Goal: Task Accomplishment & Management: Manage account settings

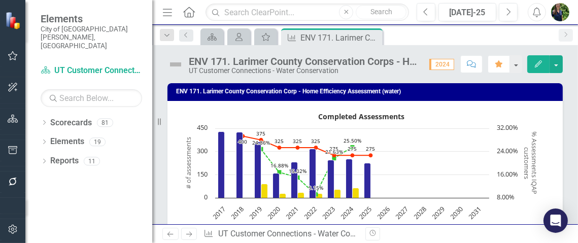
scroll to position [0, 114]
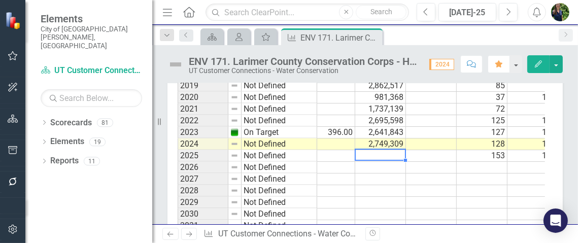
click at [63, 148] on div "Period Status # Assessments Completed # Assessments Completed Target (FCU Only)…" at bounding box center [63, 120] width 0 height 223
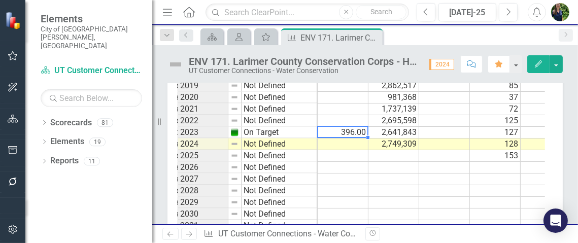
click at [380, 150] on td "2,749,309" at bounding box center [393, 144] width 51 height 12
click at [345, 150] on td at bounding box center [343, 144] width 51 height 12
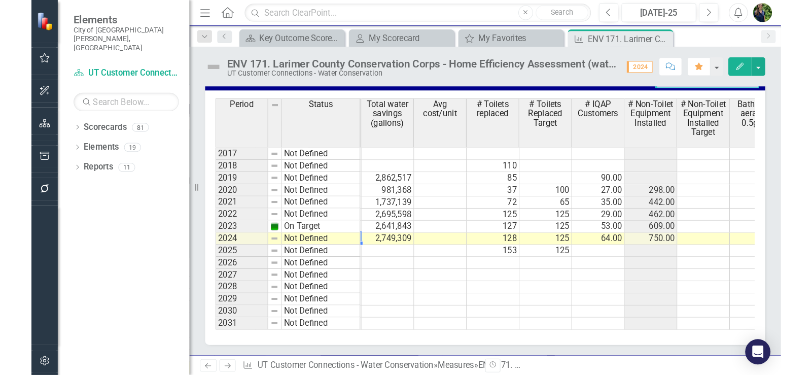
scroll to position [1153, 0]
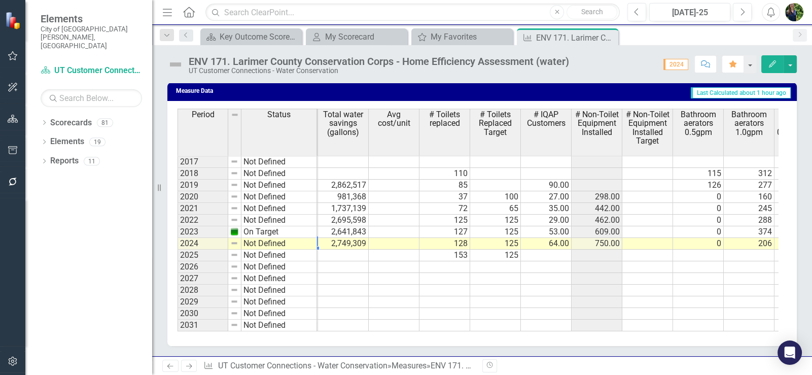
click at [424, 242] on td at bounding box center [444, 291] width 51 height 12
click at [577, 62] on button "button" at bounding box center [790, 64] width 13 height 18
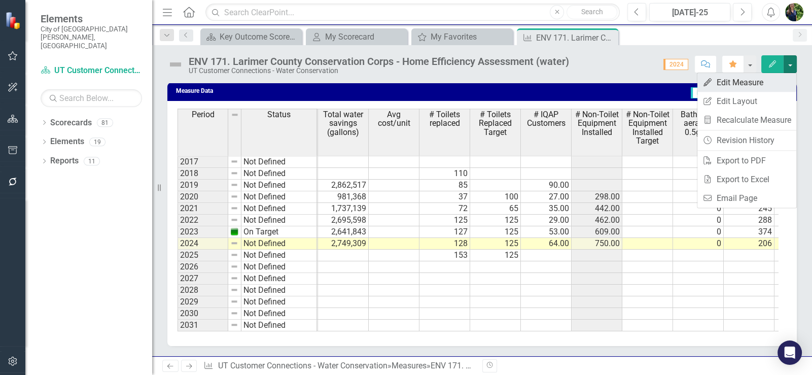
click at [577, 77] on link "Edit Edit Measure" at bounding box center [746, 82] width 99 height 19
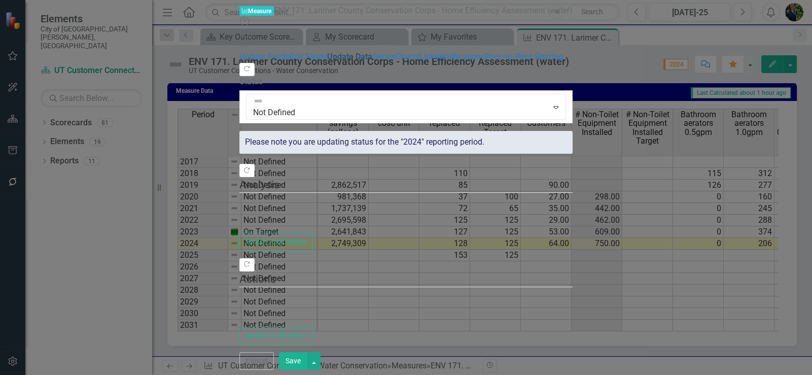
click at [327, 61] on link "Update Data" at bounding box center [349, 57] width 45 height 10
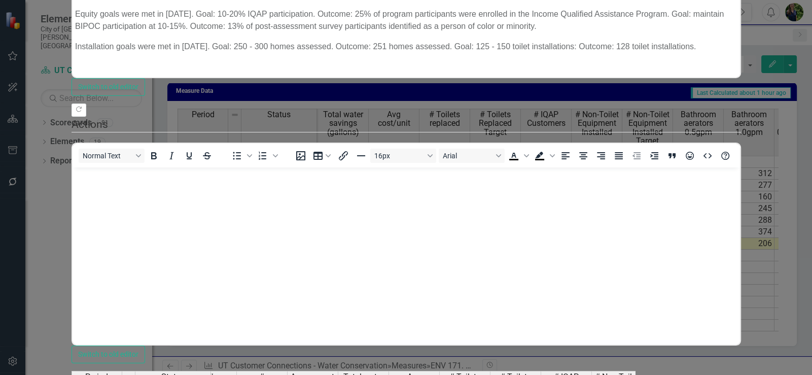
scroll to position [0, 26]
type textarea "1735807"
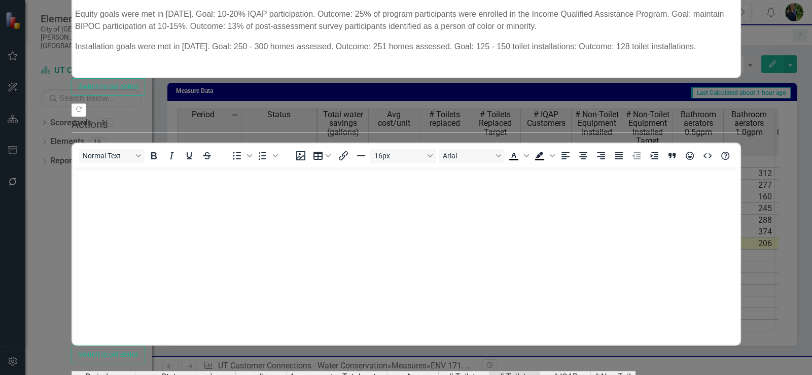
type textarea "63"
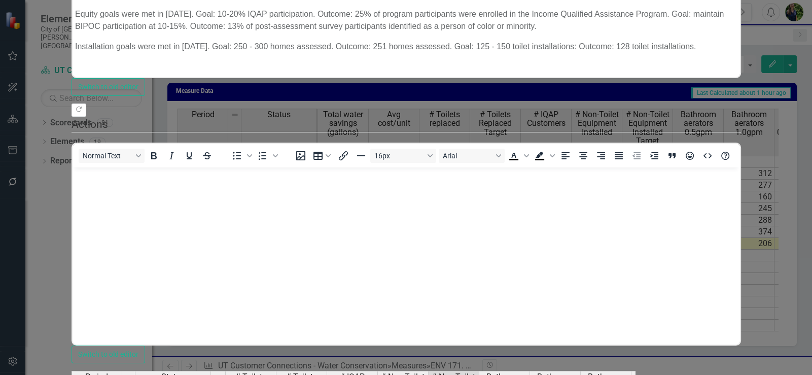
type textarea "0"
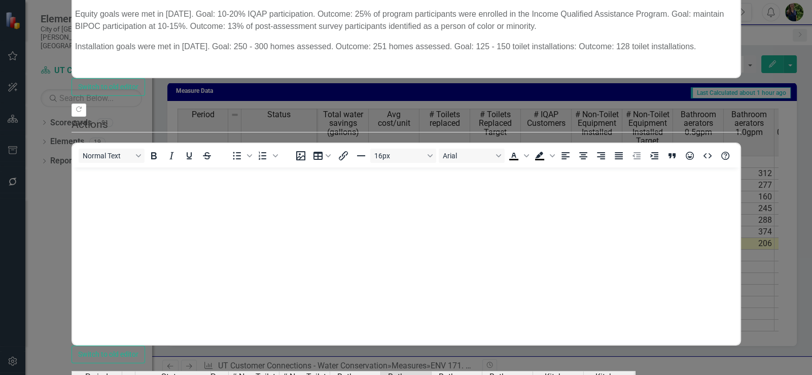
type textarea "176"
type textarea "53"
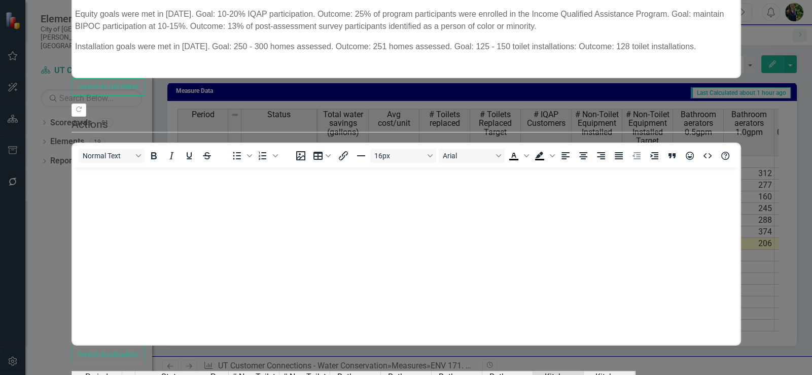
type textarea "0"
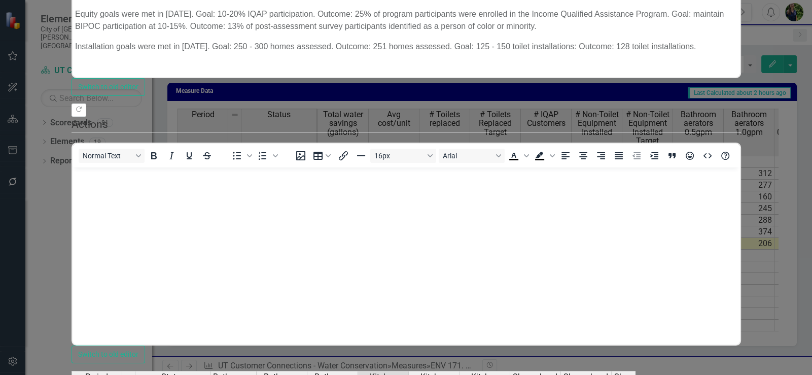
type textarea "0"
type textarea "168"
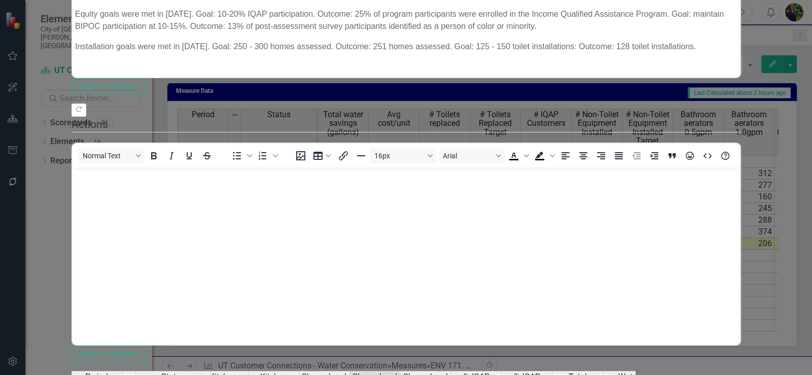
scroll to position [0, 807]
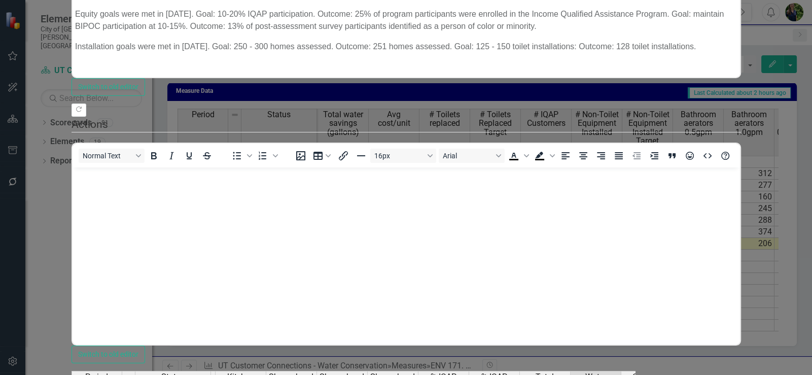
type textarea "60000"
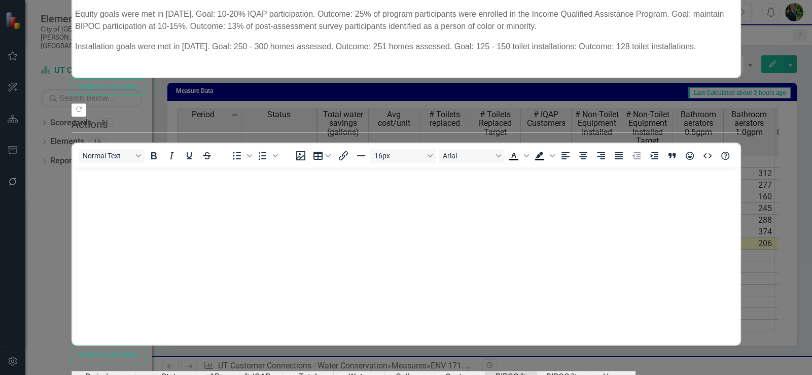
type textarea "13"
drag, startPoint x: 718, startPoint y: 180, endPoint x: 716, endPoint y: 185, distance: 5.9
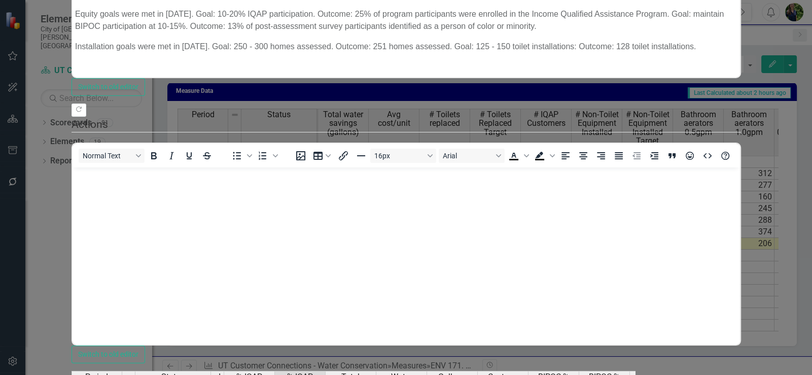
scroll to position [0, 996]
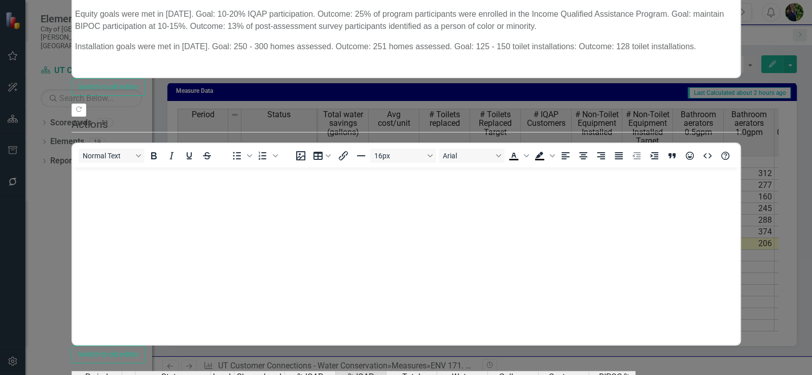
type textarea "25"
type textarea "10"
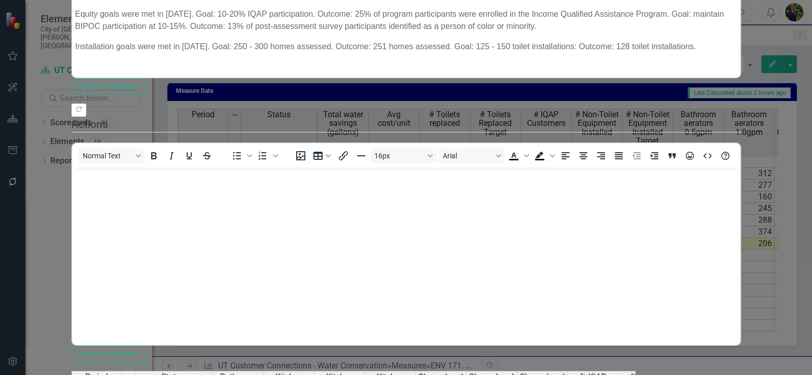
type textarea "100"
type textarea "300"
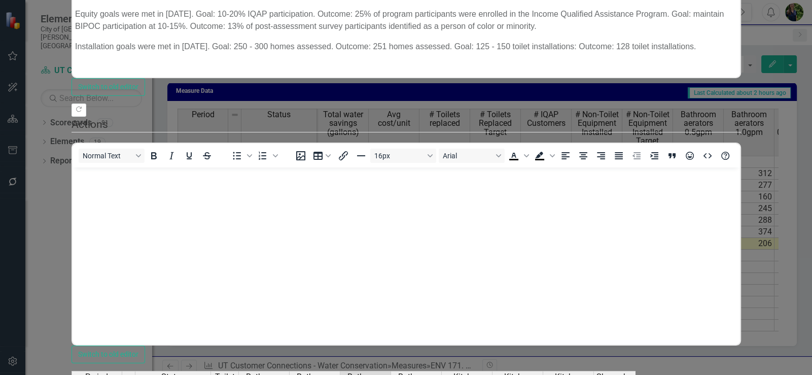
type textarea "100"
type textarea "16"
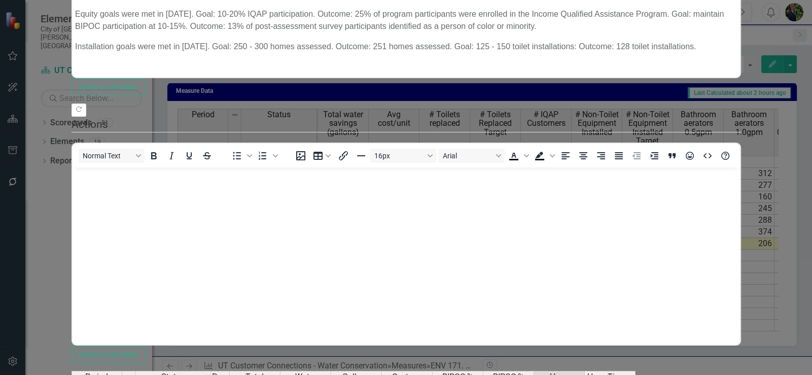
type textarea "93"
type textarea "97"
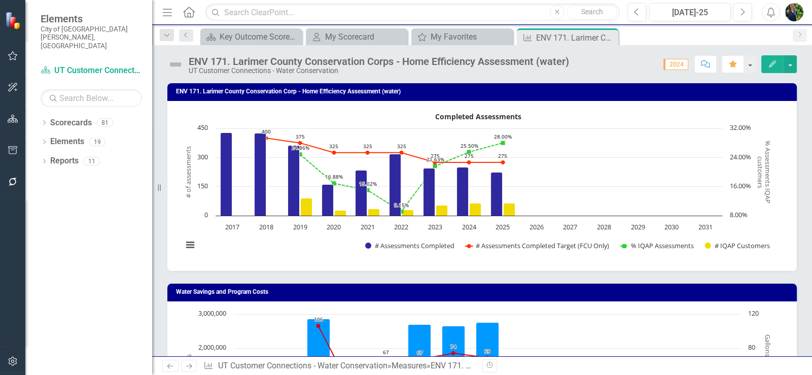
click at [577, 242] on div "Water Savings and Program Costs Chart Combination chart with 2 data series. The…" at bounding box center [482, 371] width 645 height 200
click at [249, 242] on div "Water Savings and Program Costs Chart Combination chart with 2 data series. The…" at bounding box center [482, 371] width 645 height 200
click at [186, 241] on button "View chart menu, Completed Assessments" at bounding box center [190, 245] width 14 height 14
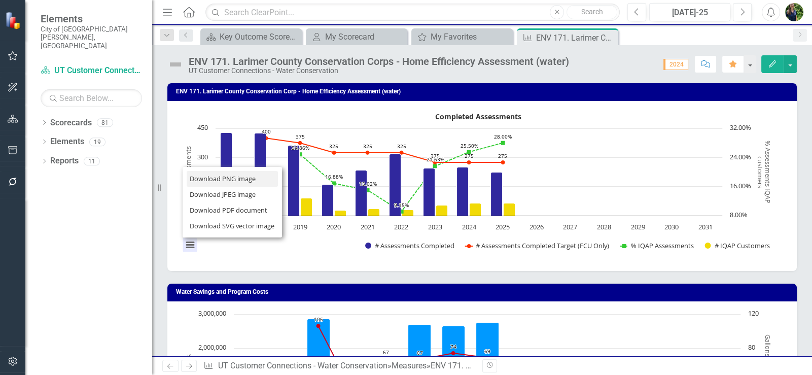
click at [205, 181] on li "Download PNG image" at bounding box center [232, 179] width 91 height 16
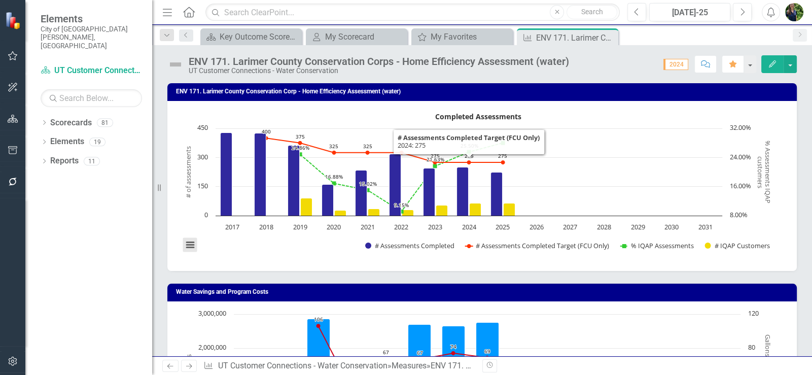
click at [195, 242] on button "View chart menu, Completed Assessments" at bounding box center [190, 245] width 14 height 14
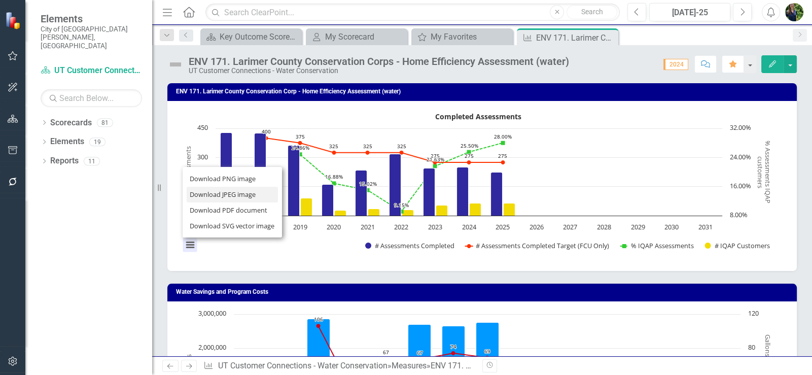
click at [213, 195] on li "Download JPEG image" at bounding box center [232, 195] width 91 height 16
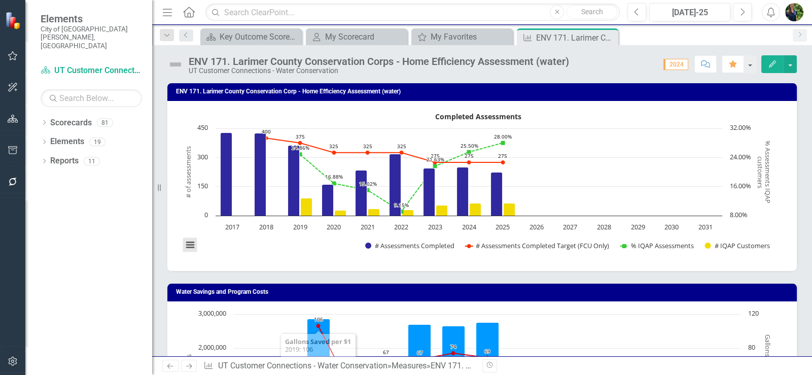
click at [189, 242] on button "View chart menu, Completed Assessments" at bounding box center [190, 245] width 14 height 14
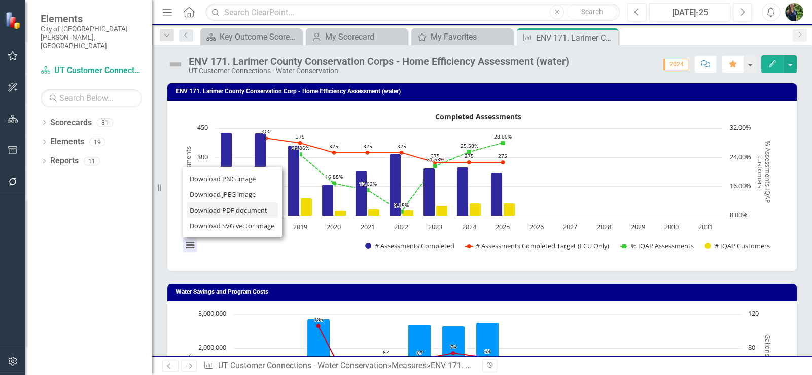
click at [211, 209] on li "Download PDF document" at bounding box center [232, 210] width 91 height 16
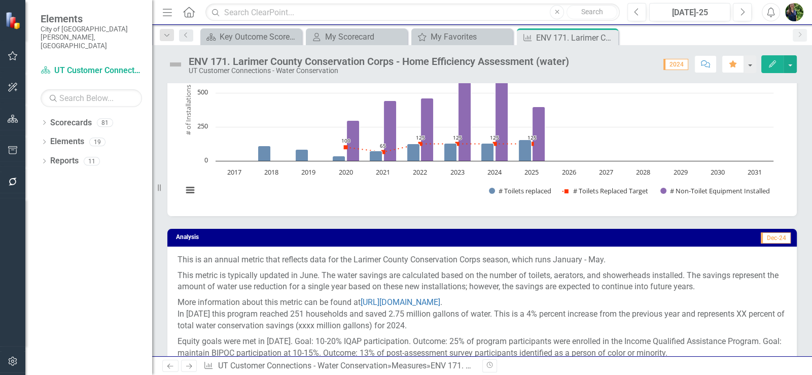
scroll to position [507, 0]
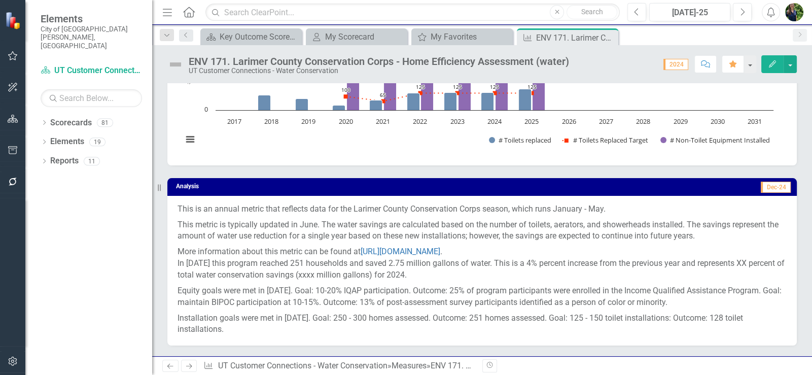
click at [229, 230] on p "This metric is typically updated in June. The water savings are calculated base…" at bounding box center [482, 230] width 609 height 27
click at [577, 187] on span "Dec-24" at bounding box center [776, 187] width 30 height 11
click at [577, 58] on button "button" at bounding box center [790, 64] width 13 height 18
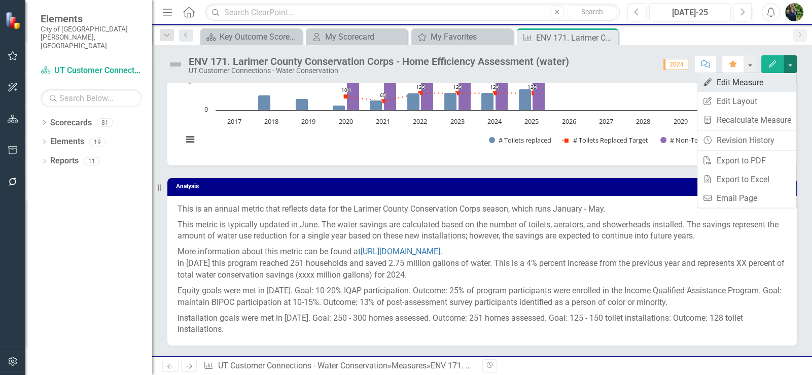
click at [577, 83] on link "Edit Edit Measure" at bounding box center [746, 82] width 99 height 19
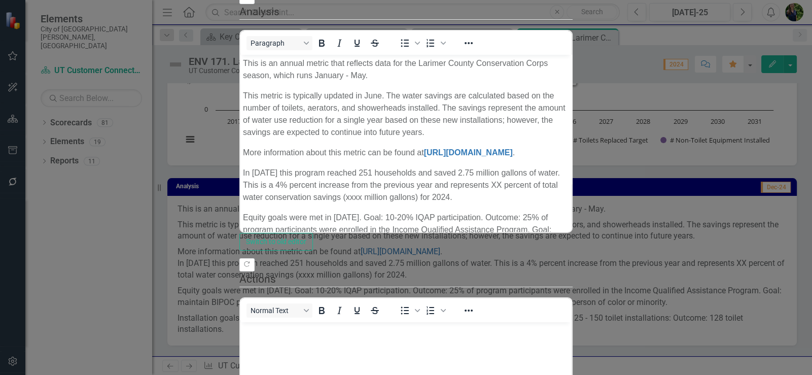
scroll to position [0, 0]
click at [321, 113] on p "This metric is typically updated in June. The water savings are calculated base…" at bounding box center [406, 113] width 326 height 49
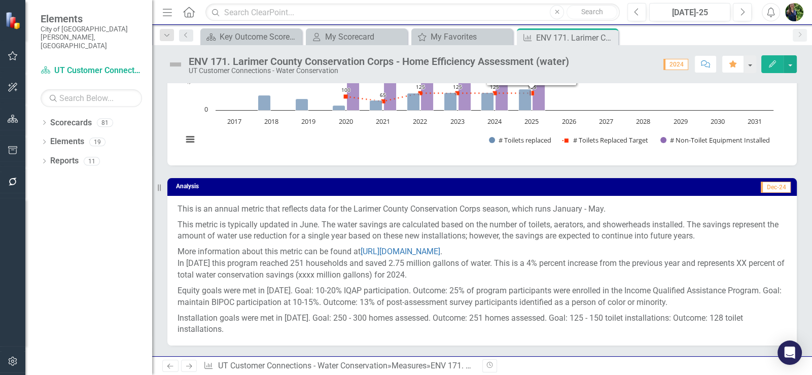
click at [577, 64] on span "2024" at bounding box center [675, 64] width 25 height 11
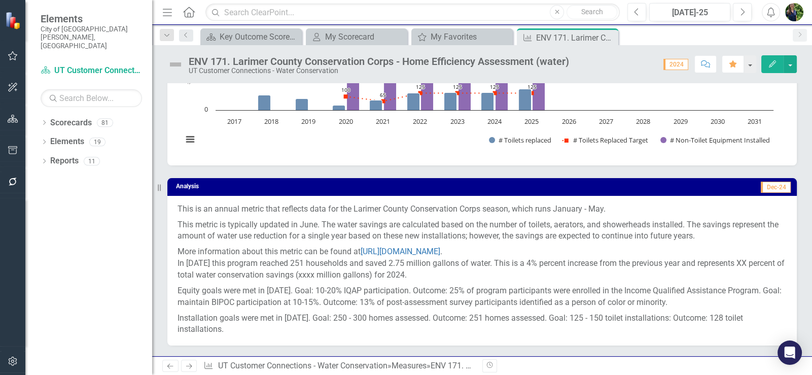
click at [577, 65] on span "2024" at bounding box center [675, 64] width 25 height 11
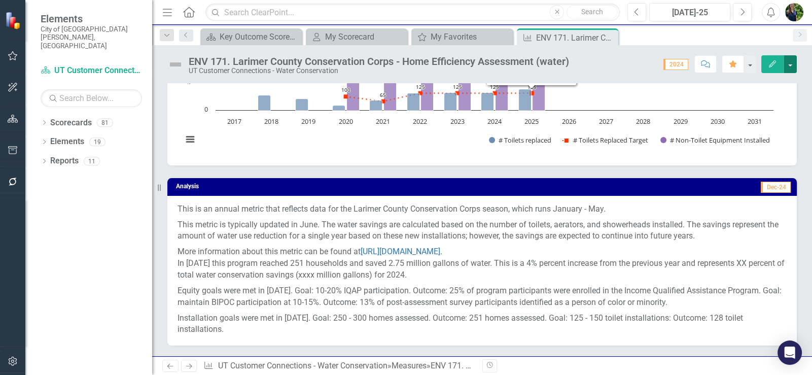
click at [577, 61] on button "button" at bounding box center [790, 64] width 13 height 18
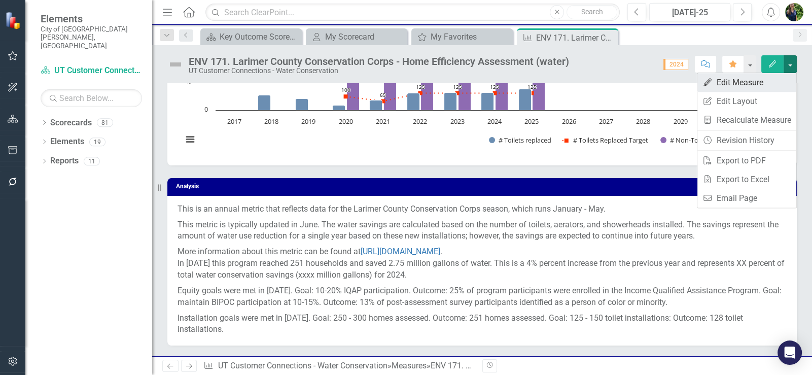
click at [577, 89] on link "Edit Edit Measure" at bounding box center [746, 82] width 99 height 19
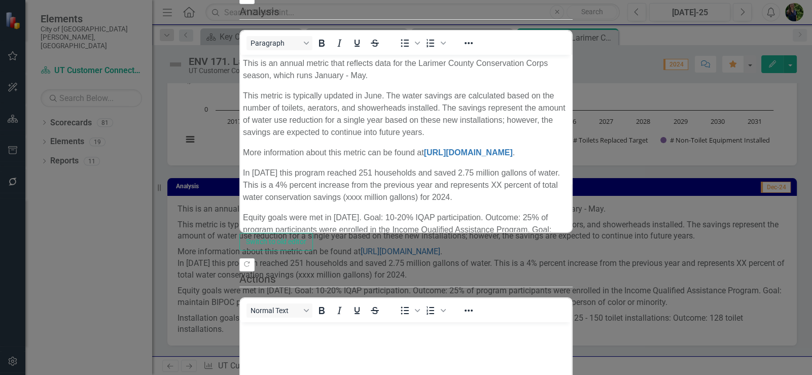
click at [269, 89] on p "This metric is typically updated in June. The water savings are calculated base…" at bounding box center [406, 113] width 326 height 49
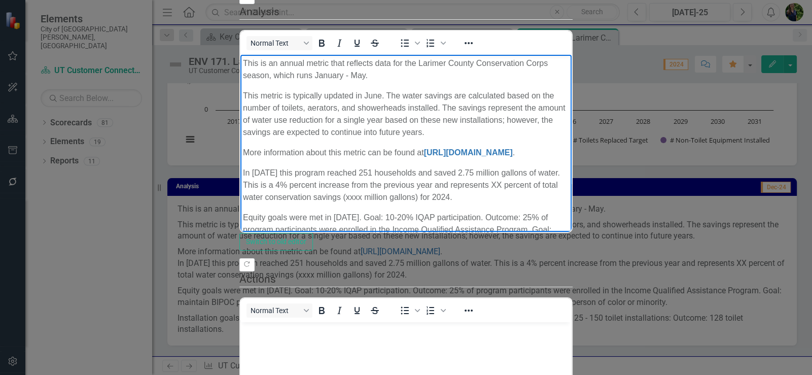
click at [243, 61] on p "This is an annual metric that reflects data for the Larimer County Conservation…" at bounding box center [406, 69] width 326 height 24
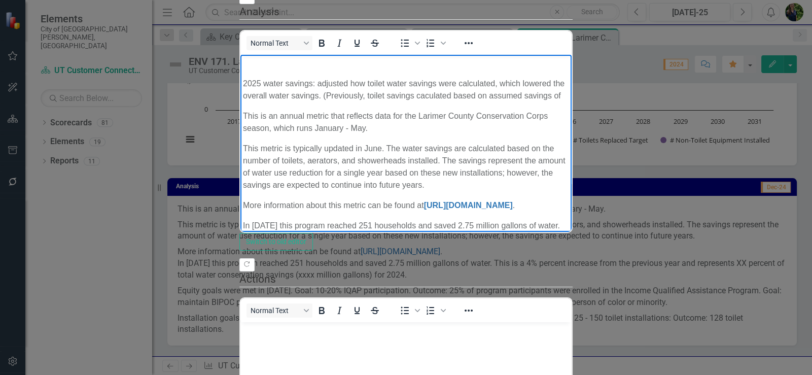
click at [401, 99] on p "2025 water savings: adjusted how toilet water savings were calculated, which lo…" at bounding box center [406, 89] width 326 height 24
click at [409, 92] on p "2025 water savings: adjusted how toilet water savings were calculated, which lo…" at bounding box center [406, 89] width 326 height 24
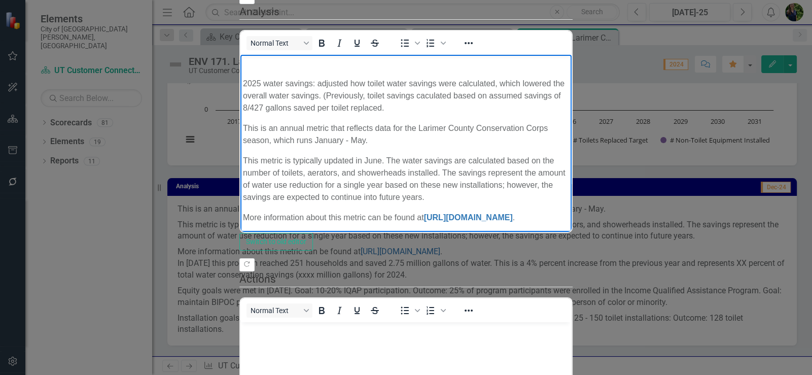
click at [464, 93] on p "2025 water savings: adjusted how toilet water savings were calculated, which lo…" at bounding box center [406, 95] width 326 height 37
click at [397, 94] on p "2025 water savings: adjusted how toilet water savings were calculated, which lo…" at bounding box center [406, 95] width 326 height 37
click at [569, 84] on p "2025 water savings: adjusted how toilet water savings were calculated, which lo…" at bounding box center [406, 95] width 326 height 37
click at [569, 94] on p "2025 water savings: adjusted how toilet water savings were calculated, which lo…" at bounding box center [406, 95] width 326 height 37
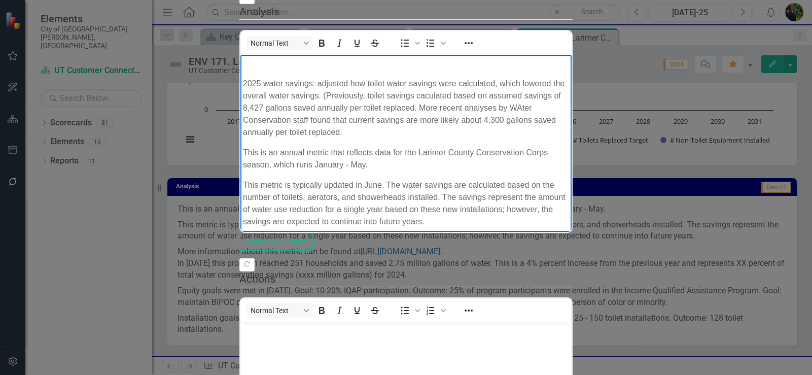
click at [261, 93] on p "2025 water savings: adjusted how toilet water savings were calculated, which lo…" at bounding box center [406, 107] width 326 height 61
click at [251, 94] on p "2025 water savings: adjusted how toilet water savings were calculated, which lo…" at bounding box center [406, 107] width 326 height 61
click at [569, 108] on p "2025 water savings: adjusted how toilet water savings were calculated, which lo…" at bounding box center [406, 107] width 326 height 61
click at [569, 95] on p "2025 water savings: adjusted how toilet water savings were calculated, which lo…" at bounding box center [406, 107] width 326 height 61
click at [569, 110] on p "2025 water savings: adjusted how toilet water savings were calculated, which lo…" at bounding box center [406, 107] width 326 height 61
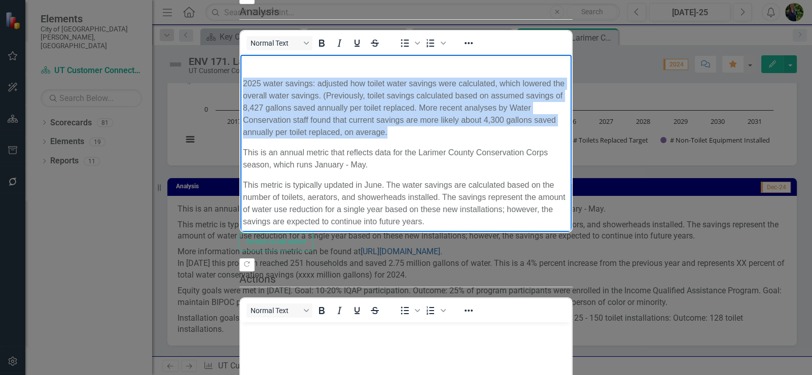
drag, startPoint x: 243, startPoint y: 83, endPoint x: 668, endPoint y: 110, distance: 425.4
click at [569, 110] on p "2025 water savings: adjusted how toilet water savings were calculated, which lo…" at bounding box center [406, 107] width 326 height 61
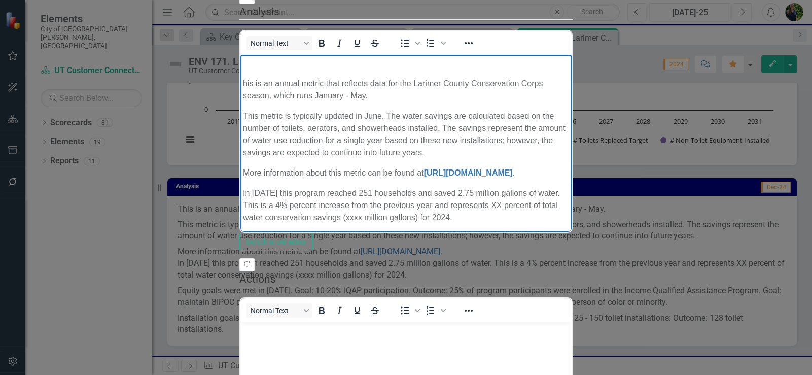
drag, startPoint x: 246, startPoint y: 177, endPoint x: 1, endPoint y: 26, distance: 288.0
click at [246, 177] on iframe at bounding box center [405, 143] width 331 height 177
click at [243, 81] on p "his is an annual metric that reflects data for the Larimer County Conservation …" at bounding box center [406, 89] width 326 height 24
click at [291, 110] on p "This metric is typically updated in June. The water savings are calculated base…" at bounding box center [406, 134] width 326 height 49
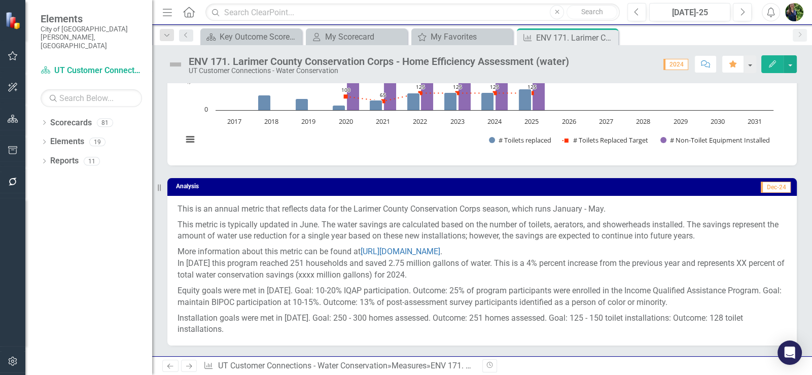
click at [577, 242] on p "In [DATE] this program reached 251 households and saved 2.75 million gallons of…" at bounding box center [482, 270] width 609 height 25
click at [577, 61] on span "2024" at bounding box center [675, 64] width 25 height 11
click at [577, 10] on icon "Next" at bounding box center [743, 12] width 6 height 9
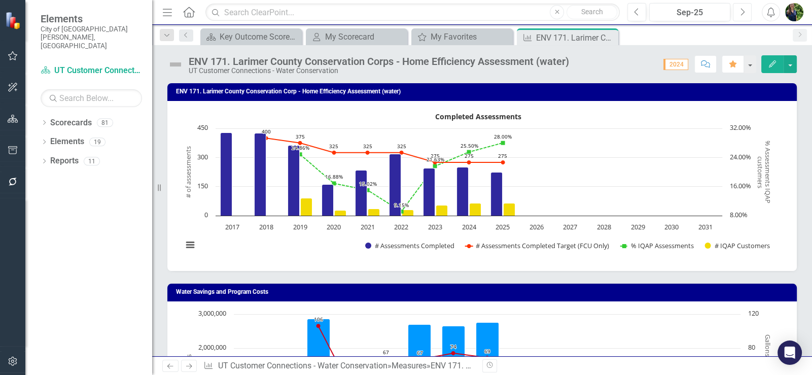
click at [577, 10] on icon "Next" at bounding box center [743, 12] width 6 height 9
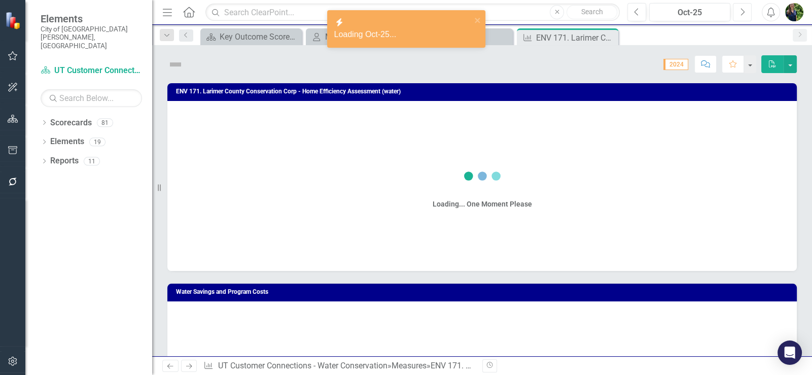
click at [577, 10] on icon "Next" at bounding box center [743, 12] width 6 height 9
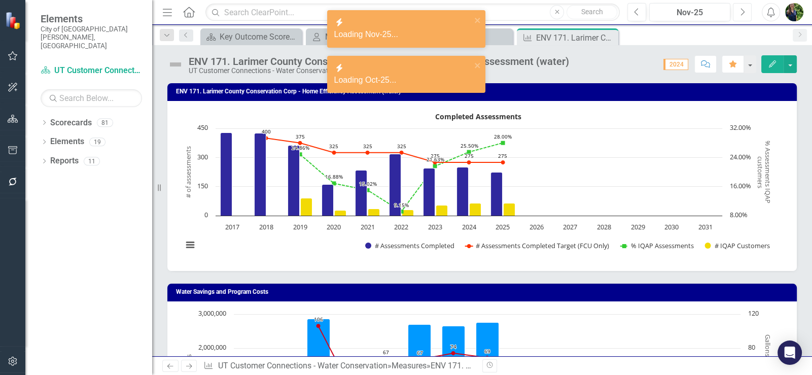
click at [577, 17] on button "Next" at bounding box center [742, 12] width 19 height 18
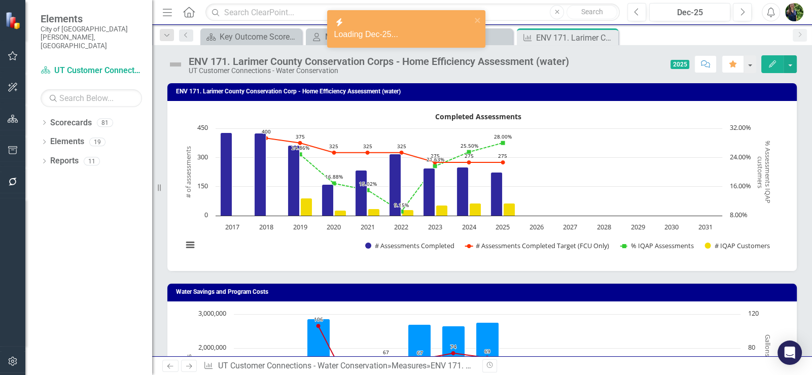
click at [577, 61] on span "2025" at bounding box center [680, 64] width 19 height 9
click at [577, 64] on button "button" at bounding box center [790, 64] width 13 height 18
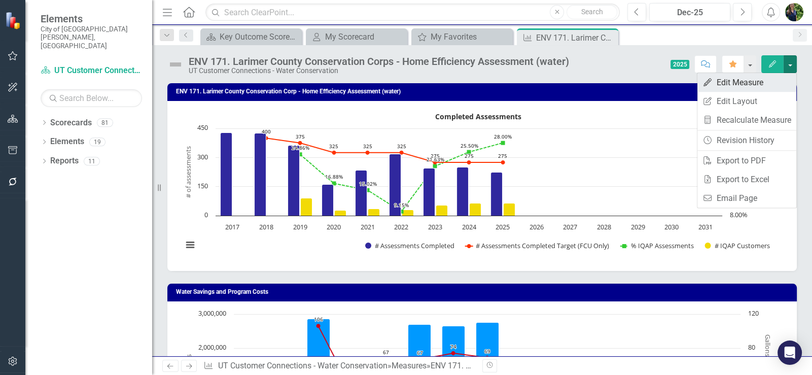
click at [577, 79] on link "Edit Edit Measure" at bounding box center [746, 82] width 99 height 19
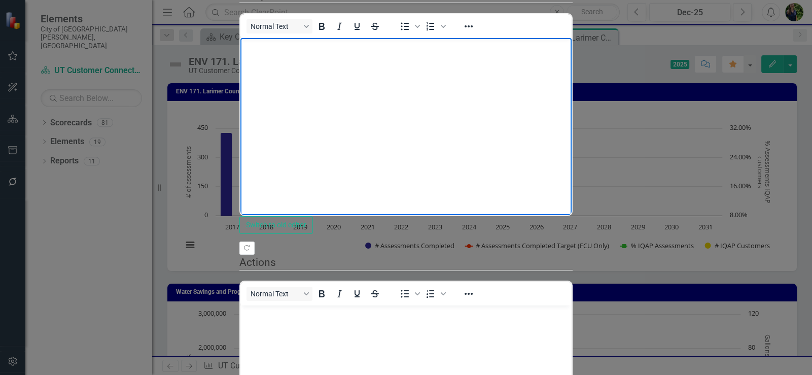
click at [273, 59] on body "Rich Text Area. Press ALT-0 for help." at bounding box center [405, 114] width 331 height 152
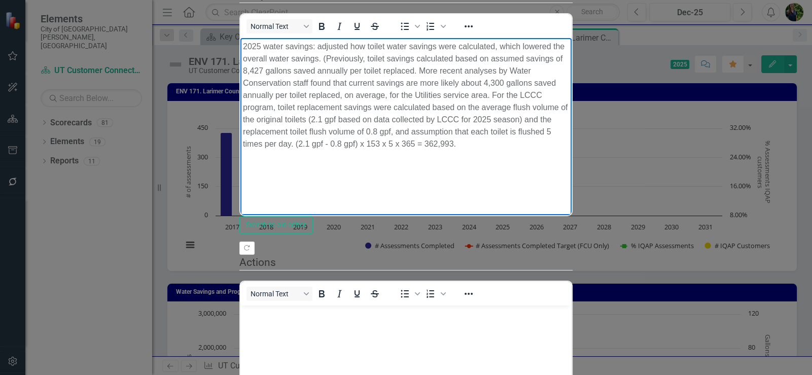
click at [569, 95] on p "2025 water savings: adjusted how toilet water savings were calculated, which lo…" at bounding box center [406, 96] width 326 height 110
click at [569, 94] on p "2025 water savings: adjusted how toilet water savings were calculated, which lo…" at bounding box center [406, 96] width 326 height 110
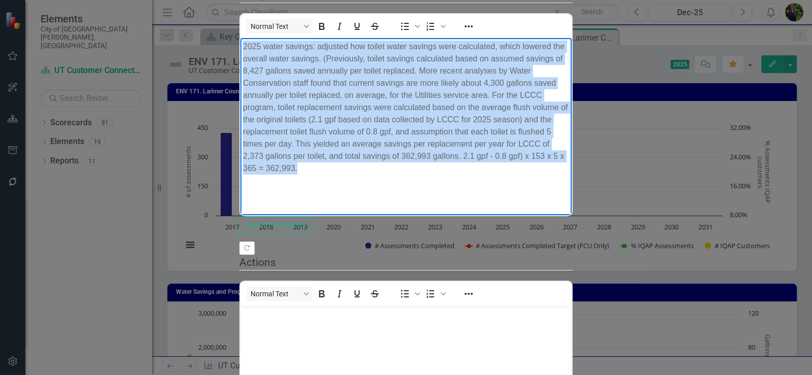
drag, startPoint x: 301, startPoint y: 119, endPoint x: 480, endPoint y: 159, distance: 183.0
click at [240, 41] on html "2025 water savings: adjusted how toilet water savings were calculated, which lo…" at bounding box center [405, 114] width 331 height 152
copy p "2025 water savings: adjusted how toilet water savings were calculated, which lo…"
click at [364, 178] on body "2025 water savings: adjusted how toilet water savings were calculated, which lo…" at bounding box center [405, 114] width 331 height 152
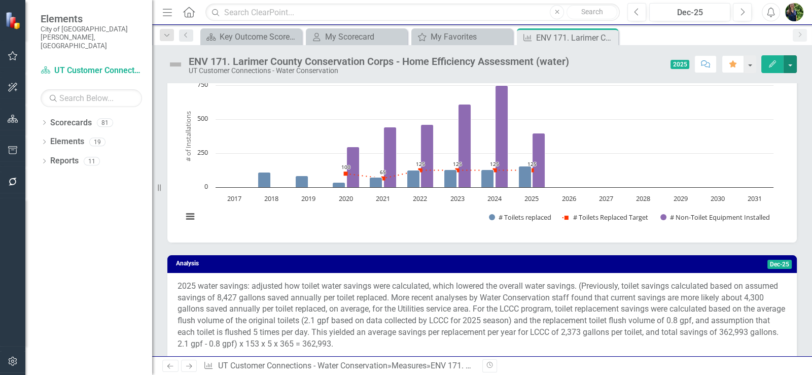
scroll to position [405, 0]
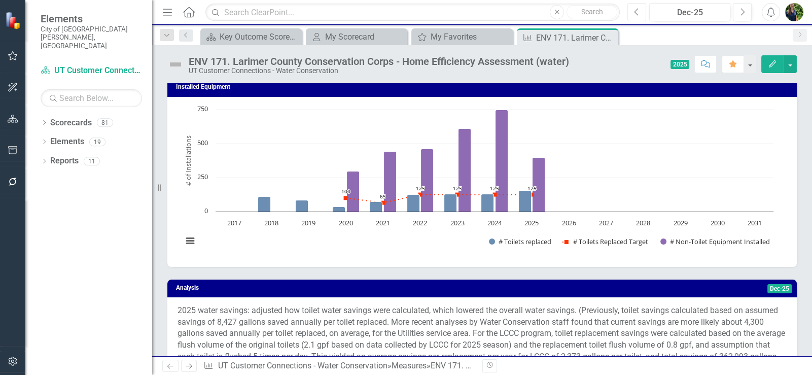
click at [577, 13] on button "Previous" at bounding box center [636, 12] width 19 height 18
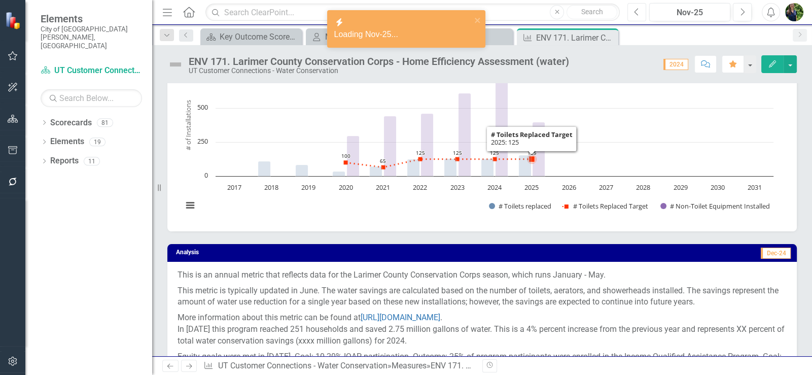
scroll to position [558, 0]
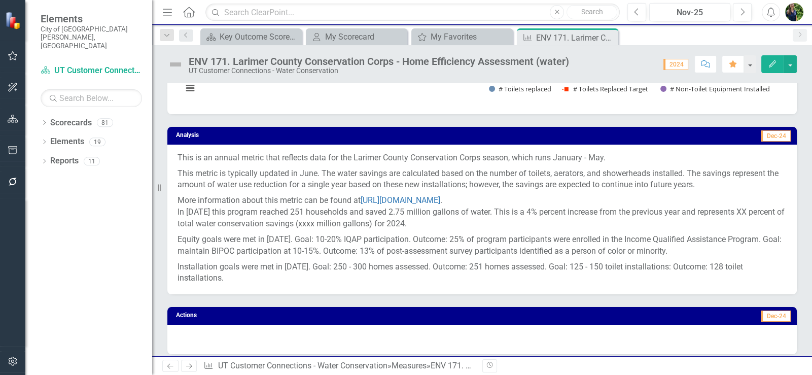
click at [220, 163] on p "This is an annual metric that reflects data for the Larimer County Conservation…" at bounding box center [482, 159] width 609 height 14
click at [180, 155] on p "This is an annual metric that reflects data for the Larimer County Conservation…" at bounding box center [482, 159] width 609 height 14
drag, startPoint x: 177, startPoint y: 155, endPoint x: 221, endPoint y: 261, distance: 114.6
click at [221, 242] on div "This is an annual metric that reflects data for the Larimer County Conservation…" at bounding box center [481, 220] width 629 height 150
drag, startPoint x: 241, startPoint y: 275, endPoint x: 171, endPoint y: 149, distance: 144.2
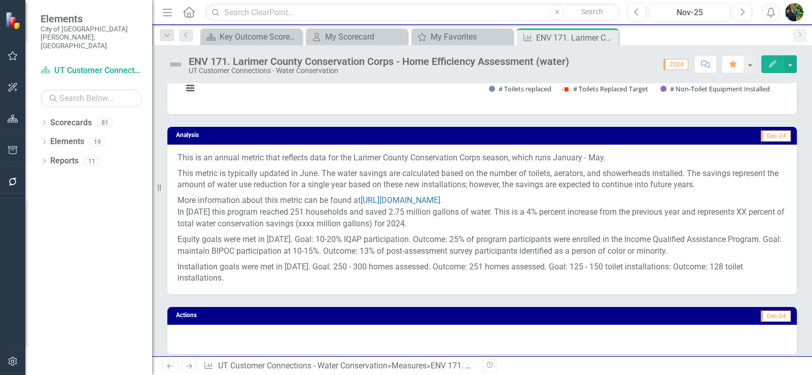
click at [171, 149] on div "This is an annual metric that reflects data for the Larimer County Conservation…" at bounding box center [481, 220] width 629 height 150
click at [577, 65] on icon "button" at bounding box center [772, 63] width 7 height 7
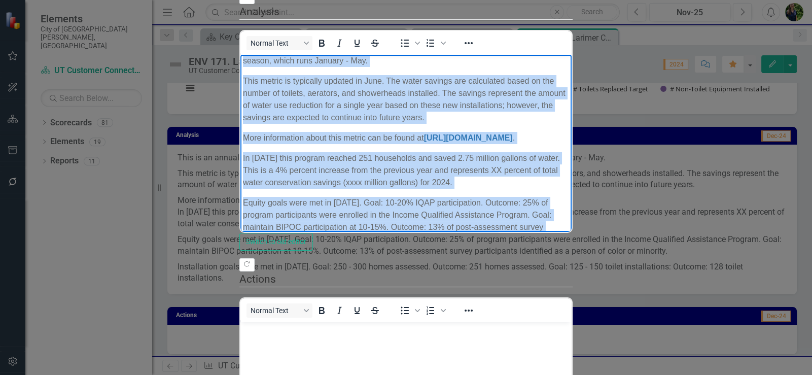
scroll to position [22, 0]
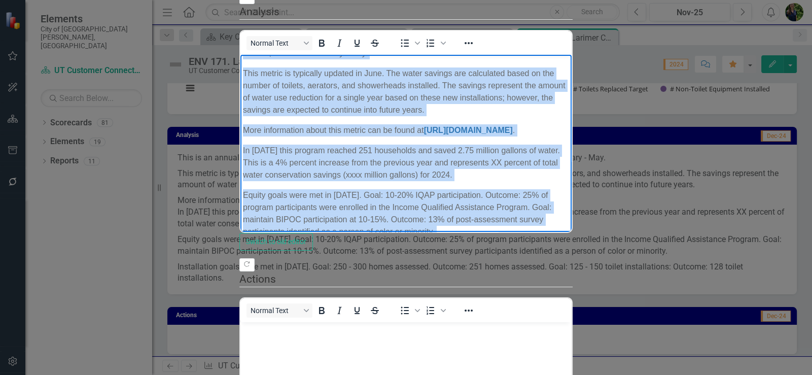
drag, startPoint x: 244, startPoint y: 62, endPoint x: 445, endPoint y: 226, distance: 259.1
click at [445, 226] on body "This is an annual metric that reflects data for the Larimer County Conservation…" at bounding box center [405, 156] width 331 height 249
copy body "Lore ip do sitame consec adip elitsedd eius tem inc Utlabor Etdolo Magnaaliquae…"
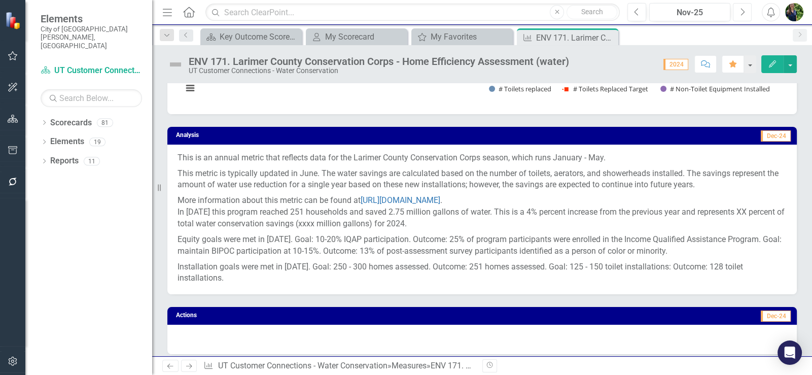
click at [577, 10] on icon "Next" at bounding box center [743, 12] width 6 height 9
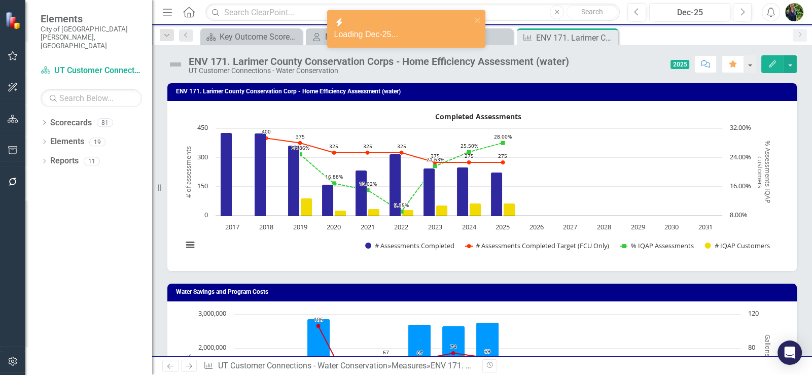
click at [577, 65] on icon "Edit" at bounding box center [772, 63] width 9 height 7
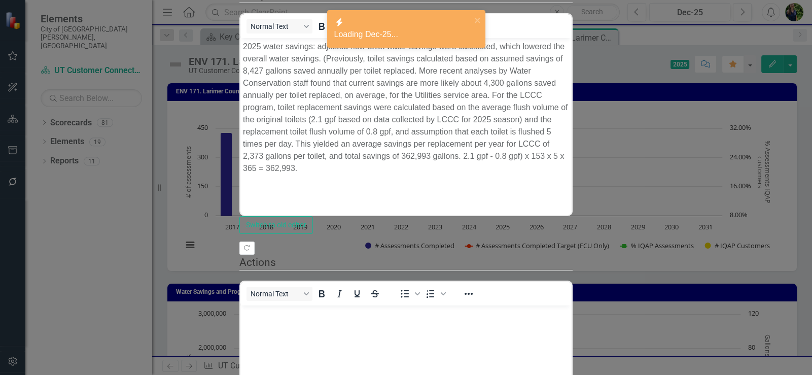
click at [273, 143] on body "2025 water savings: adjusted how toilet water savings were calculated, which lo…" at bounding box center [405, 114] width 331 height 152
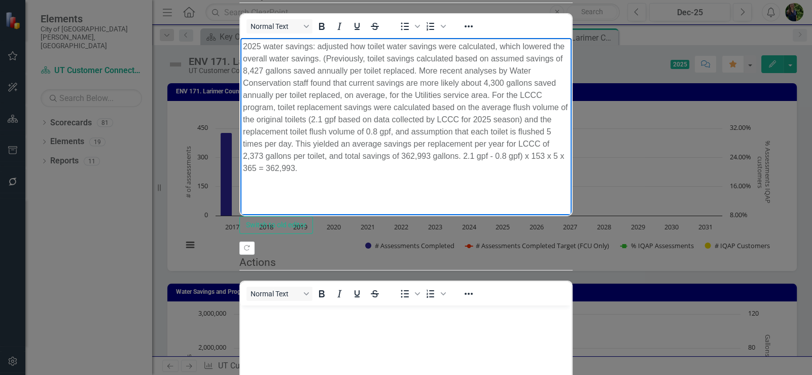
click at [318, 119] on p "2025 water savings: adjusted how toilet water savings were calculated, which lo…" at bounding box center [406, 108] width 326 height 134
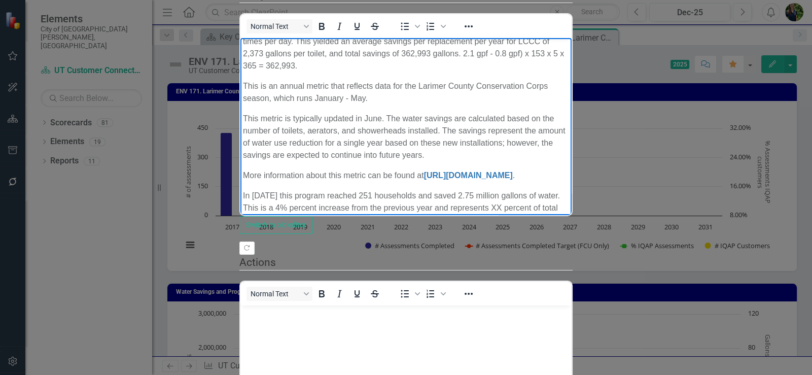
click at [264, 190] on p "In [DATE] this program reached 251 households and saved 2.75 million gallons of…" at bounding box center [406, 208] width 326 height 37
click at [362, 190] on p "In [DATE] this program reached 251 households and saved 2.75 million gallons of…" at bounding box center [406, 208] width 326 height 37
click at [569, 113] on p "This metric is typically updated in June. The water savings are calculated base…" at bounding box center [406, 137] width 326 height 49
click at [363, 190] on p "In [DATE] this program reached 251 households and saved 2.75 million gallons of…" at bounding box center [406, 208] width 326 height 37
drag, startPoint x: 449, startPoint y: 119, endPoint x: 466, endPoint y: 120, distance: 16.8
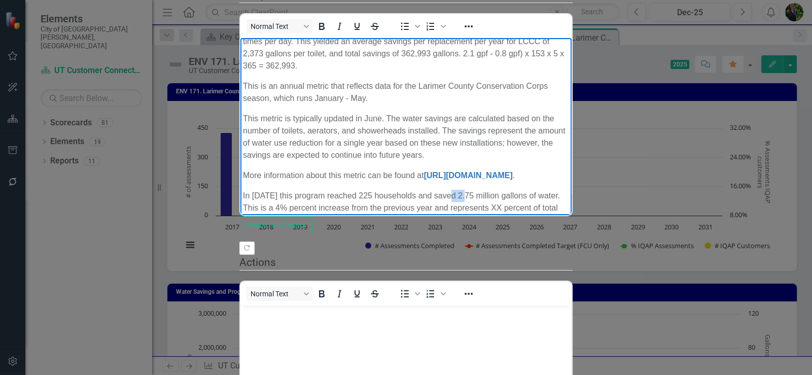
click at [466, 190] on p "In [DATE] this program reached 225 households and saved 2.75 million gallons of…" at bounding box center [406, 208] width 326 height 37
click at [566, 190] on div "In [DATE] this program reached 225 households and saved 1.74 million gallons of…" at bounding box center [406, 253] width 326 height 126
click at [554, 190] on p "In [DATE] this program reached 225 households and saved 1.74 million gallons of…" at bounding box center [406, 208] width 326 height 37
drag, startPoint x: 588, startPoint y: 121, endPoint x: 660, endPoint y: 119, distance: 72.1
click at [569, 190] on p "In [DATE] this program reached 225 households and saved 1.74 million gallons of…" at bounding box center [406, 208] width 326 height 37
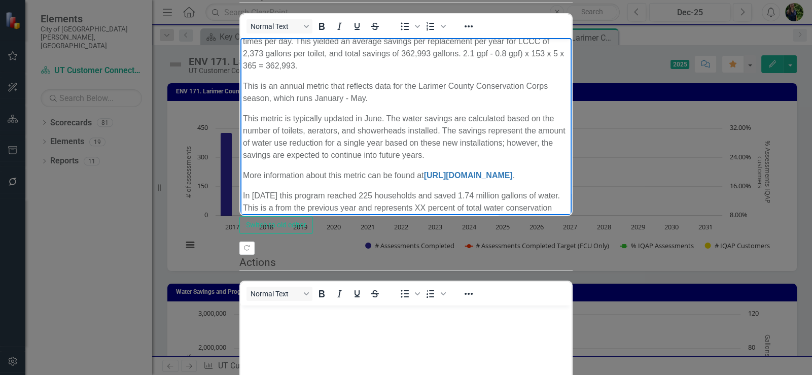
click at [569, 190] on p "In [DATE] this program reached 225 households and saved 1.74 million gallons of…" at bounding box center [406, 208] width 326 height 37
click at [347, 234] on p "Equity goals were met in [DATE]. Goal: 10-20% IQAP participation. Outcome: 25% …" at bounding box center [406, 258] width 326 height 49
drag, startPoint x: 309, startPoint y: 118, endPoint x: 313, endPoint y: 122, distance: 6.1
click at [309, 190] on p "In [DATE] this program reached 225 households and saved 1.74 million gallons of…" at bounding box center [406, 208] width 326 height 37
click at [523, 234] on p "Equity goals were met in [DATE]. Goal: 10-20% IQAP participation. Outcome: 25% …" at bounding box center [406, 258] width 326 height 49
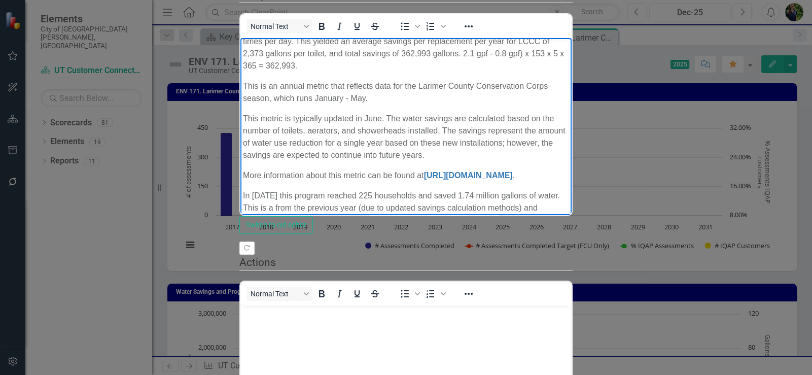
click at [537, 234] on p "Equity goals were met in [DATE]. Goal: 10-20% IQAP participation. Outcome: 28% …" at bounding box center [406, 258] width 326 height 49
click at [415, 234] on p "Equity goals were met in [DATE]. Goal: 10-20% IQAP participation. Outcome: 28% …" at bounding box center [406, 258] width 326 height 49
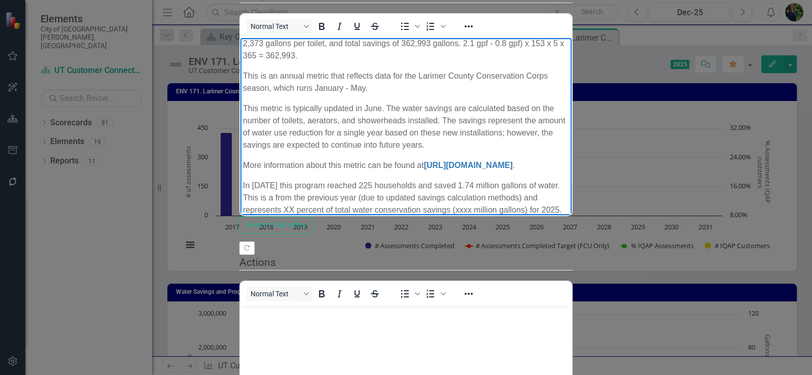
scroll to position [115, 0]
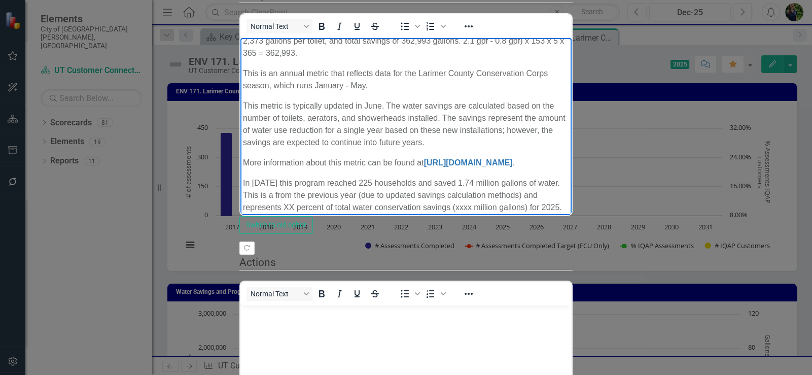
click at [326, 242] on p "Installation goals were met in [DATE]. Goal: 250 - 300 homes assessed. Outcome:…" at bounding box center [406, 290] width 326 height 24
click at [377, 242] on p "Installation goals were not met in [DATE]. Goal: 250 - 300 homes assessed. Outc…" at bounding box center [406, 290] width 326 height 24
click at [558, 242] on p "Installation goals were not met in [DATE]. Goal: 250 - 300 homes assessed. Outc…" at bounding box center [406, 290] width 326 height 24
drag, startPoint x: 243, startPoint y: 186, endPoint x: 282, endPoint y: 187, distance: 38.1
click at [282, 242] on p "Installation goals were not met in [DATE]. Goal: 250 - 300 homes assessed. Outc…" at bounding box center [406, 290] width 326 height 24
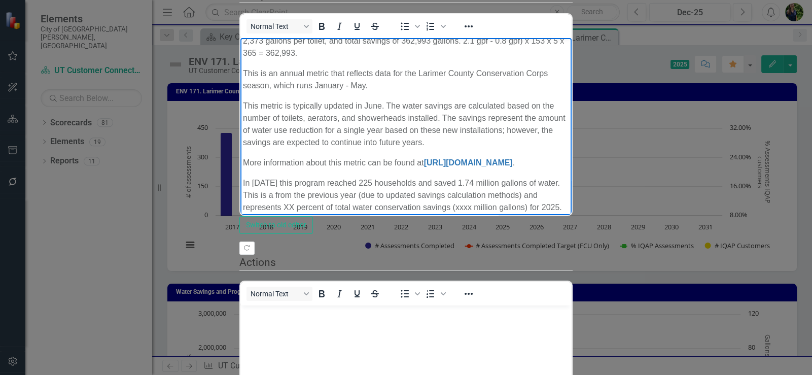
click at [304, 242] on p "Assessment goals were not met in [DATE]. Goal: 250 - 300 homes assessed. Outcom…" at bounding box center [406, 290] width 326 height 24
click at [569, 242] on p "Assessment goal were not met in [DATE]. Goal: 250 - 300 homes assessed. Outcome…" at bounding box center [406, 290] width 326 height 24
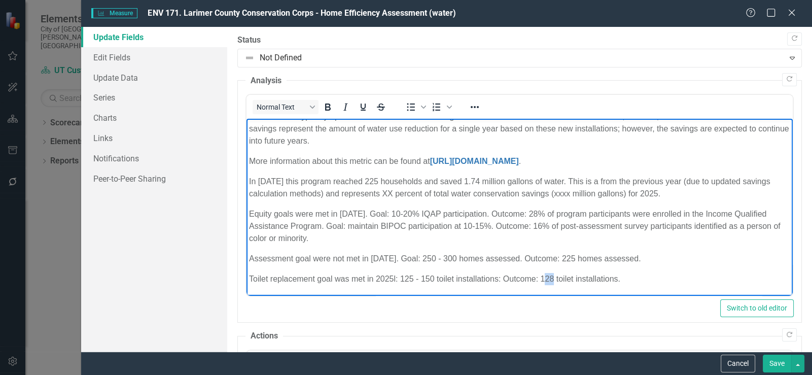
drag, startPoint x: 545, startPoint y: 284, endPoint x: 553, endPoint y: 284, distance: 8.6
click at [553, 284] on p "Toilet replacement goal was met in 2025l: 125 - 150 toilet installations: Outco…" at bounding box center [519, 279] width 541 height 12
click at [329, 265] on p "Assessment goal were not met in [DATE]. Goal: 250 - 300 homes assessed. Outcome…" at bounding box center [519, 259] width 541 height 12
click at [363, 221] on p "Equity goals were met in [DATE]. Goal: 10-20% IQAP participation. Outcome: 28% …" at bounding box center [519, 226] width 541 height 37
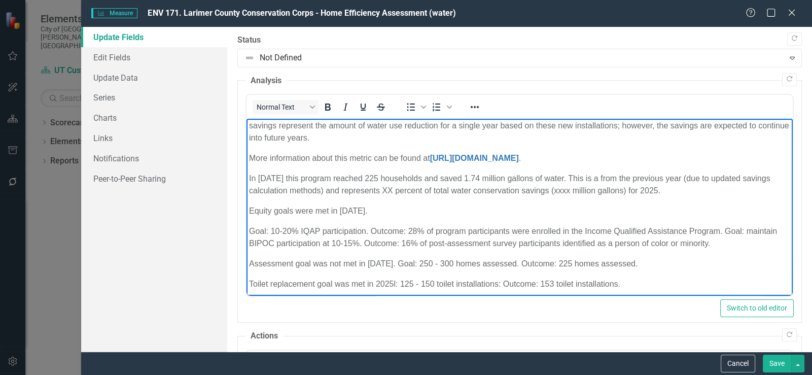
click at [726, 241] on p "Goal: 10-20% IQAP participation. Outcome: 28% of program participants were enro…" at bounding box center [519, 237] width 541 height 24
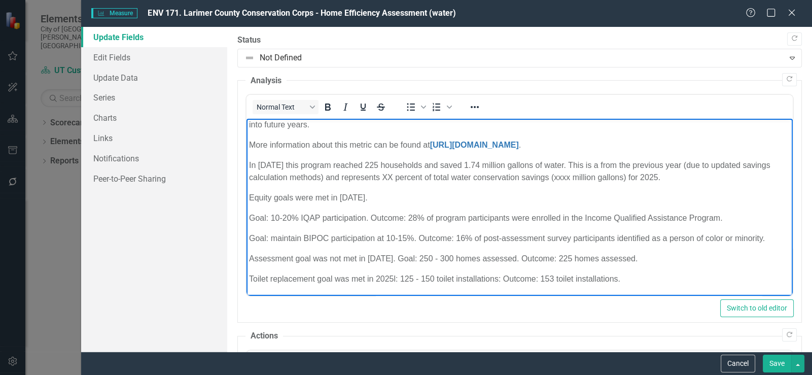
scroll to position [139, 0]
drag, startPoint x: 252, startPoint y: 218, endPoint x: 771, endPoint y: 243, distance: 520.0
click at [771, 243] on div "In 2025 this program reached 225 households and saved 1.74 million gallons of w…" at bounding box center [519, 222] width 541 height 126
click at [411, 109] on icon "Bullet list" at bounding box center [411, 107] width 12 height 12
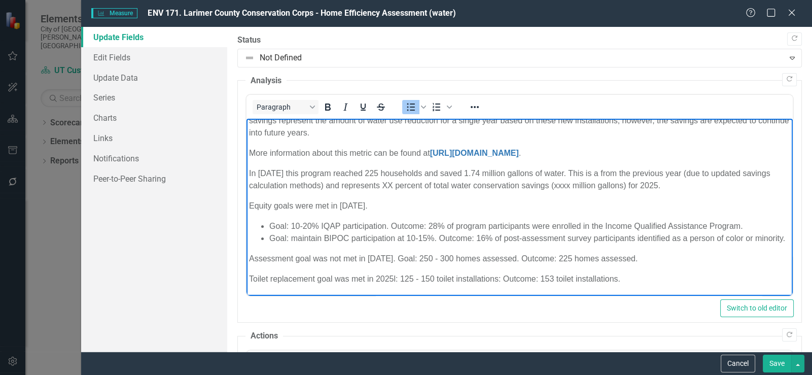
click at [284, 207] on div "In 2025 this program reached 225 households and saved 1.74 million gallons of w…" at bounding box center [519, 226] width 541 height 118
click at [249, 260] on p "Assessment goal was not met in 2025. Goal: 250 - 300 homes assessed. Outcome: 2…" at bounding box center [519, 259] width 541 height 12
click at [393, 282] on p "Toilet replacement goal was met in 2025l: 125 - 150 toilet installations: Outco…" at bounding box center [519, 279] width 541 height 12
drag, startPoint x: 336, startPoint y: 261, endPoint x: 329, endPoint y: 261, distance: 7.1
click at [329, 261] on p "Assessment goal was not met in 2025. Goal: 250 - 300 homes assessed. Outcome: 2…" at bounding box center [519, 259] width 541 height 12
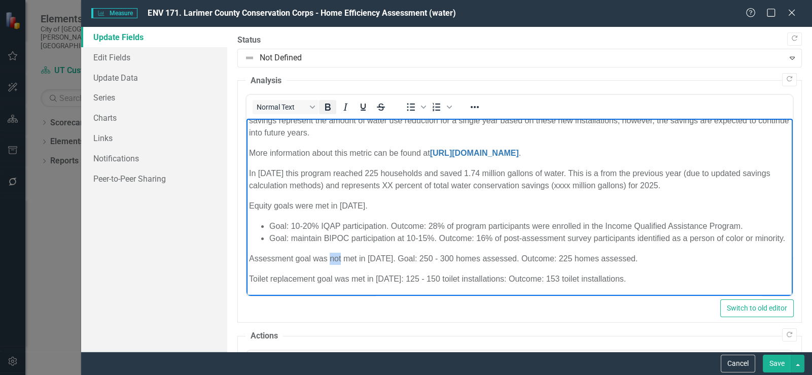
click at [329, 103] on icon "Bold" at bounding box center [328, 107] width 12 height 12
click at [646, 265] on p "Assessment goal was not met in 2025. Goal: 250 - 300 homes assessed. Outcome: 2…" at bounding box center [519, 259] width 541 height 12
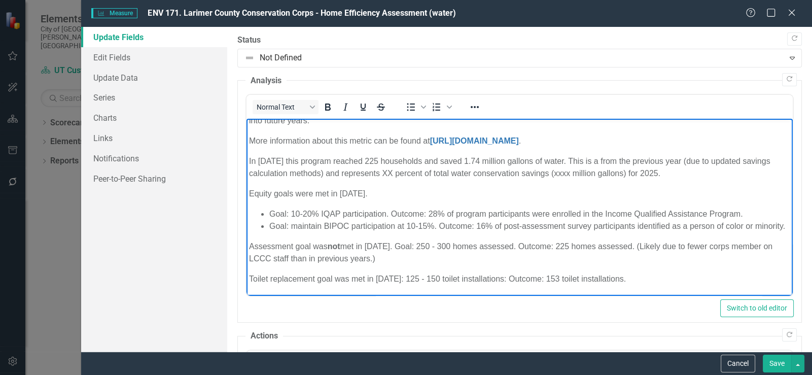
click at [445, 186] on div "In 2025 this program reached 225 households and saved 1.74 million gallons of w…" at bounding box center [519, 220] width 541 height 130
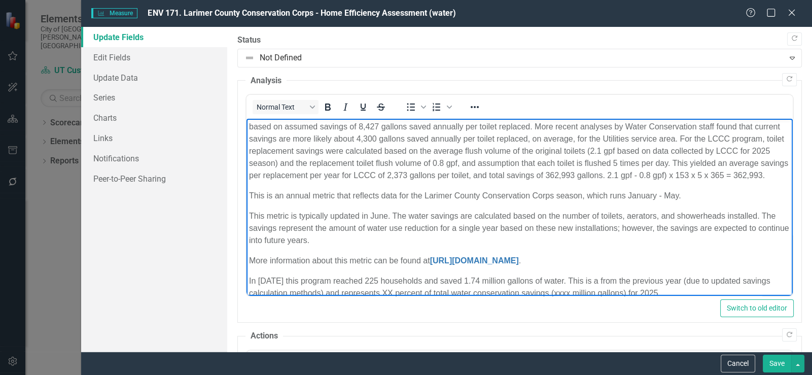
scroll to position [0, 0]
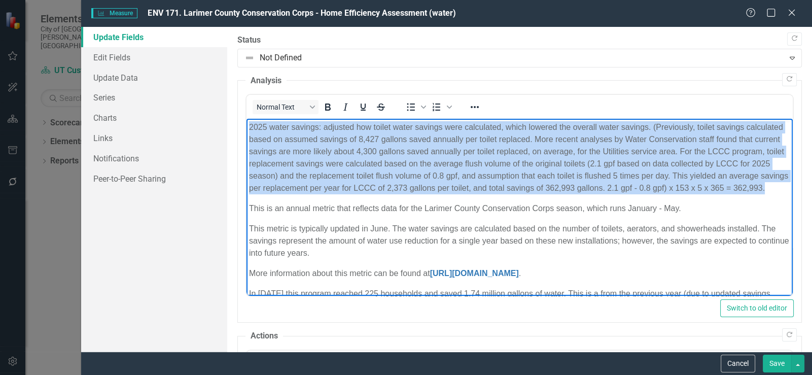
drag, startPoint x: 381, startPoint y: 201, endPoint x: 250, endPoint y: 128, distance: 149.9
click at [250, 128] on p "2025 water savings: adjusted how toilet water savings were calculated, which lo…" at bounding box center [519, 157] width 541 height 73
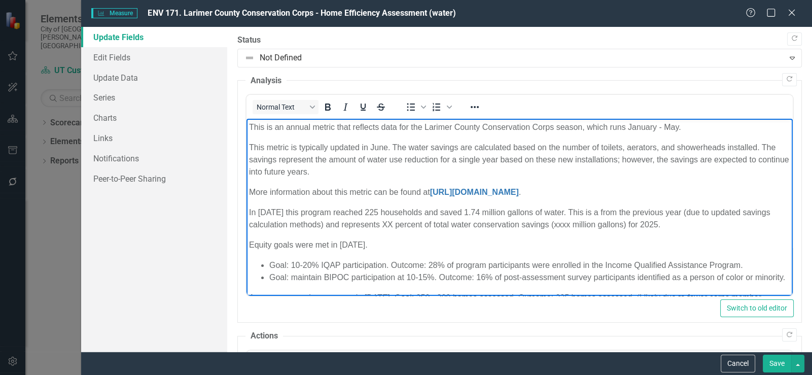
click at [251, 145] on p "This metric is typically updated in June. The water savings are calculated base…" at bounding box center [519, 160] width 541 height 37
click at [355, 174] on p "This metric is typically updated in June. The water savings are calculated base…" at bounding box center [519, 160] width 541 height 37
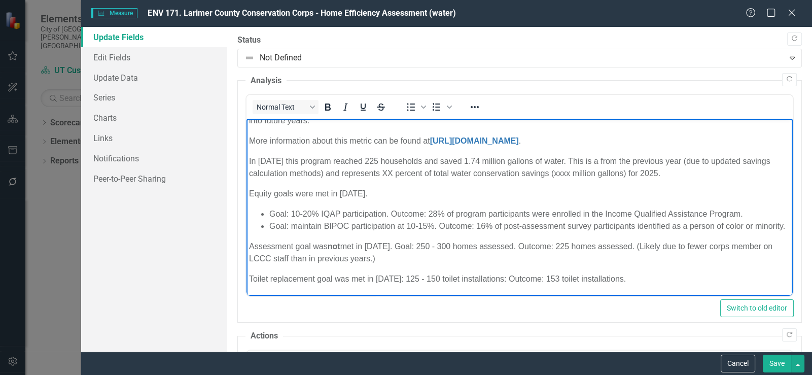
scroll to position [63, 0]
click at [640, 275] on p "Toilet replacement goal was met in 2025: 125 - 150 toilet installations: Outcom…" at bounding box center [519, 279] width 541 height 12
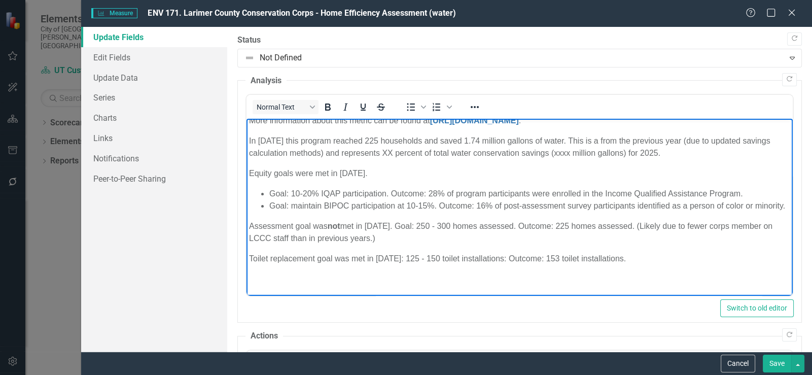
scroll to position [143, 0]
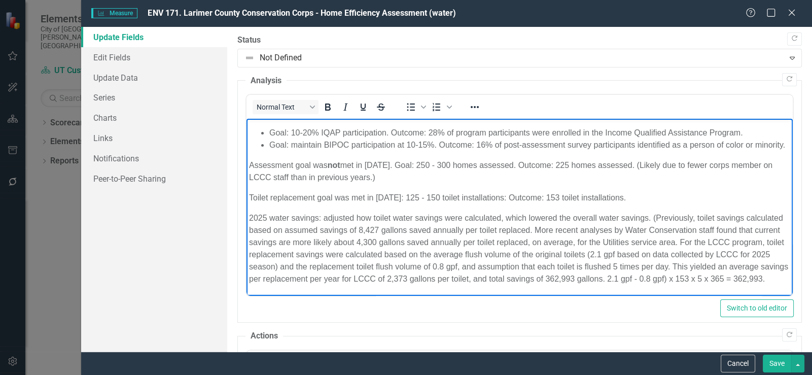
click at [250, 216] on p "2025 water savings: adjusted how toilet water savings were calculated, which lo…" at bounding box center [519, 248] width 541 height 73
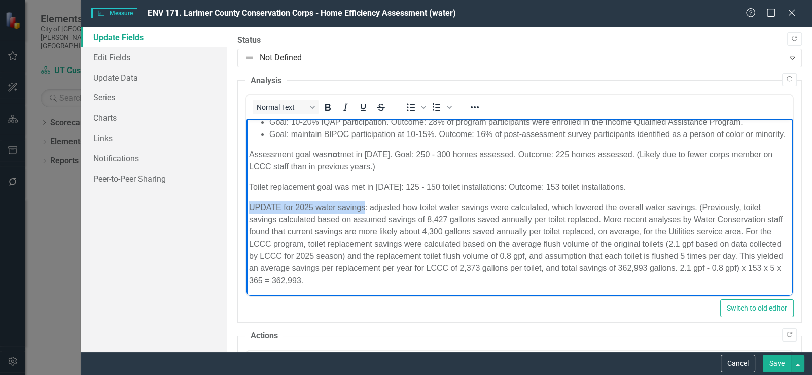
drag, startPoint x: 250, startPoint y: 218, endPoint x: 366, endPoint y: 210, distance: 115.9
click at [366, 210] on div "In 2025 this program reached 225 households and saved 1.74 million gallons of w…" at bounding box center [519, 174] width 541 height 223
click at [330, 105] on icon "Bold" at bounding box center [328, 106] width 6 height 7
click at [355, 261] on p "UPDATE for 2025 water savings : adjusted how toilet water savings were calculat…" at bounding box center [519, 243] width 541 height 85
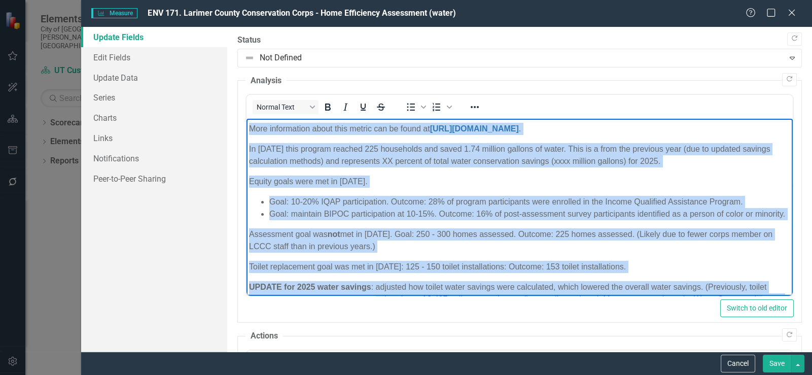
scroll to position [0, 0]
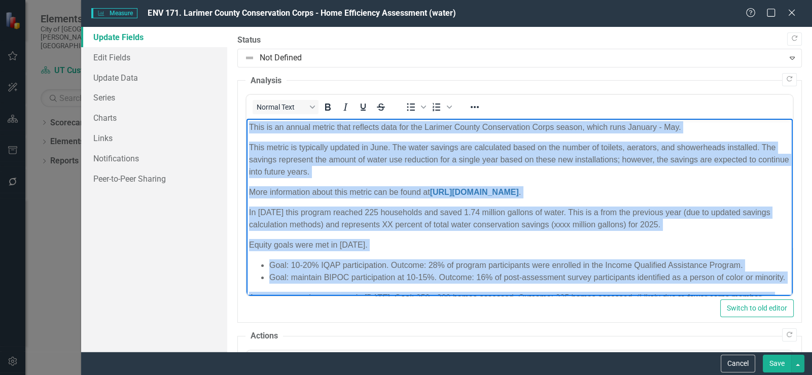
drag, startPoint x: 363, startPoint y: 292, endPoint x: 485, endPoint y: 227, distance: 138.2
click at [247, 119] on html "This is an annual metric that reflects data for the Larimer County Conservation…" at bounding box center [520, 280] width 546 height 322
copy body "This is an annual metric that reflects data for the Larimer County Conservation…"
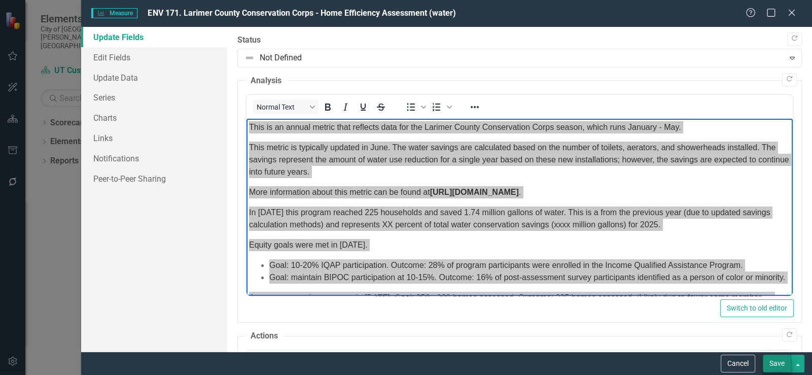
click at [777, 364] on button "Save" at bounding box center [777, 364] width 28 height 18
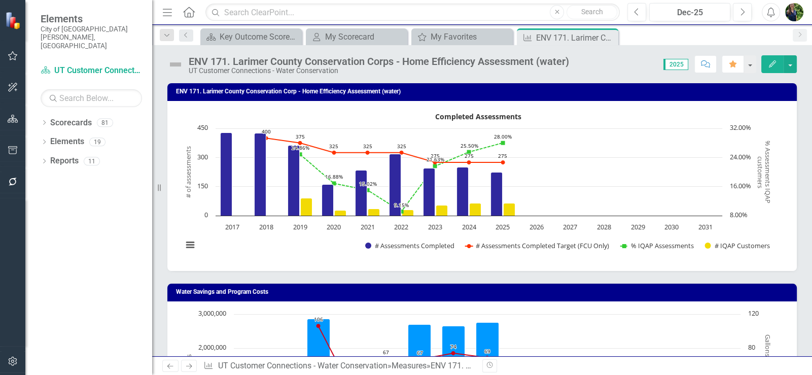
click at [638, 66] on div "Score: N/A 2025 Completed Comment Favorite Edit" at bounding box center [685, 63] width 223 height 17
click at [641, 10] on button "Previous" at bounding box center [636, 12] width 19 height 18
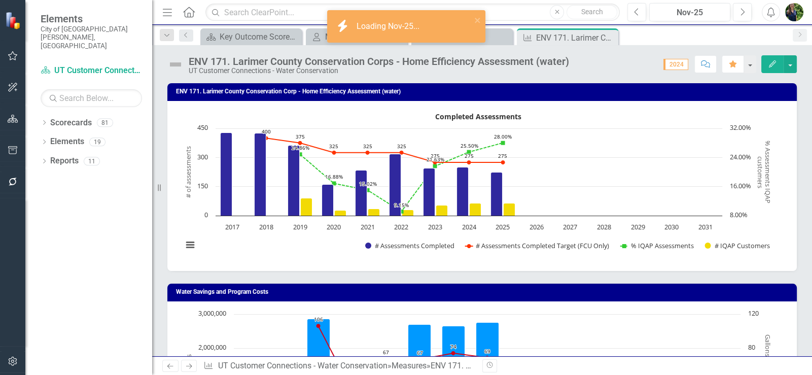
click at [768, 65] on icon "Edit" at bounding box center [772, 63] width 9 height 7
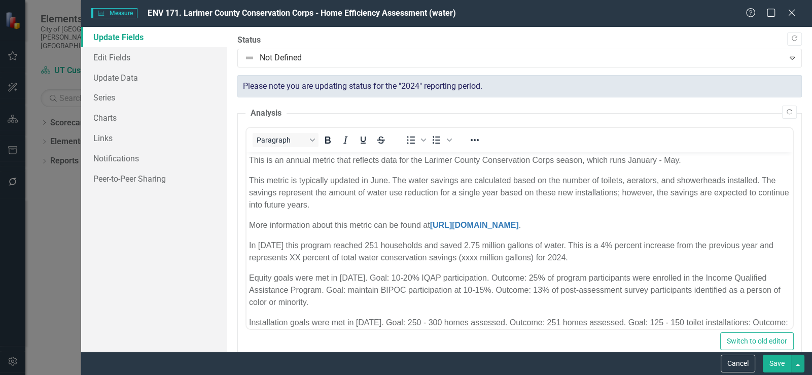
click at [362, 245] on p "In [DATE] this program reached 251 households and saved 2.75 million gallons of…" at bounding box center [519, 251] width 541 height 24
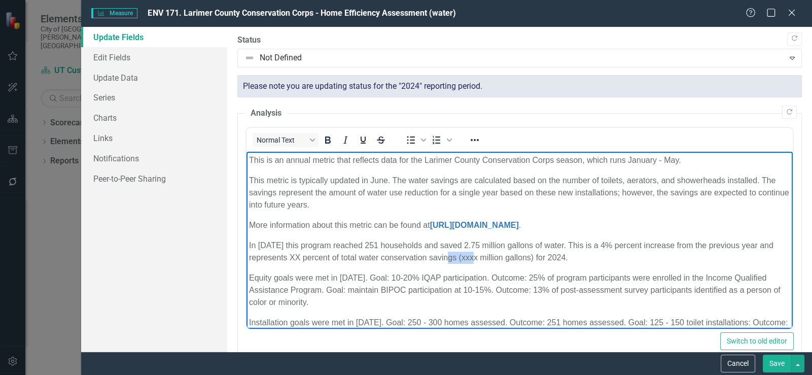
drag, startPoint x: 478, startPoint y: 257, endPoint x: 457, endPoint y: 256, distance: 21.8
click at [457, 256] on p "In [DATE] this program reached 251 households and saved 2.75 million gallons of…" at bounding box center [519, 251] width 541 height 24
click at [465, 262] on p "In [DATE] this program reached 251 households and saved 2.75 million gallons of…" at bounding box center [519, 251] width 541 height 24
drag, startPoint x: 477, startPoint y: 257, endPoint x: 460, endPoint y: 256, distance: 17.3
click at [460, 256] on p "In [DATE] this program reached 251 households and saved 2.75 million gallons of…" at bounding box center [519, 251] width 541 height 24
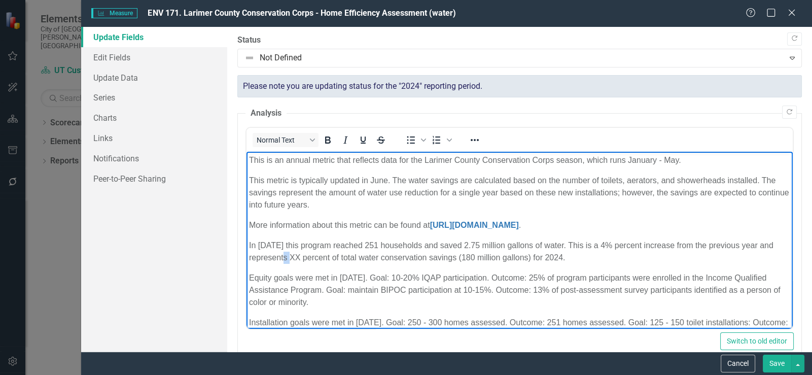
click at [290, 254] on p "In 2024 this program reached 251 households and saved 2.75 million gallons of w…" at bounding box center [519, 251] width 541 height 24
click at [429, 274] on p "Equity goals were met in [DATE]. Goal: 10-20% IQAP participation. Outcome: 25% …" at bounding box center [519, 290] width 541 height 37
click at [780, 361] on button "Save" at bounding box center [777, 364] width 28 height 18
